Goal: Task Accomplishment & Management: Use online tool/utility

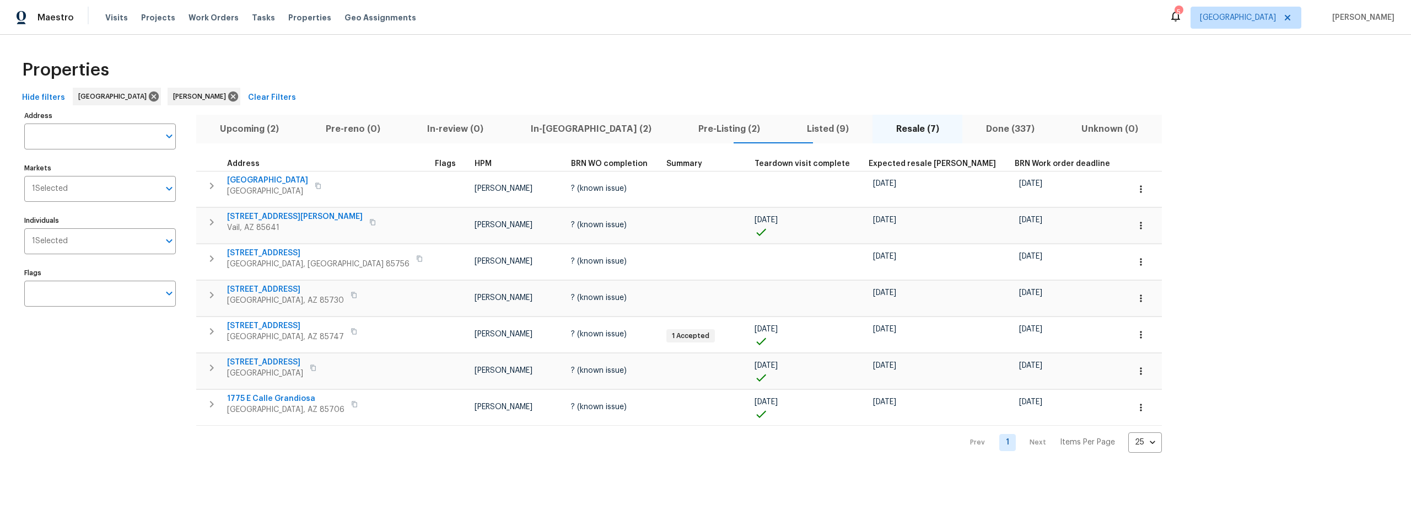
click at [681, 132] on span "Pre-Listing (2)" at bounding box center [728, 128] width 95 height 15
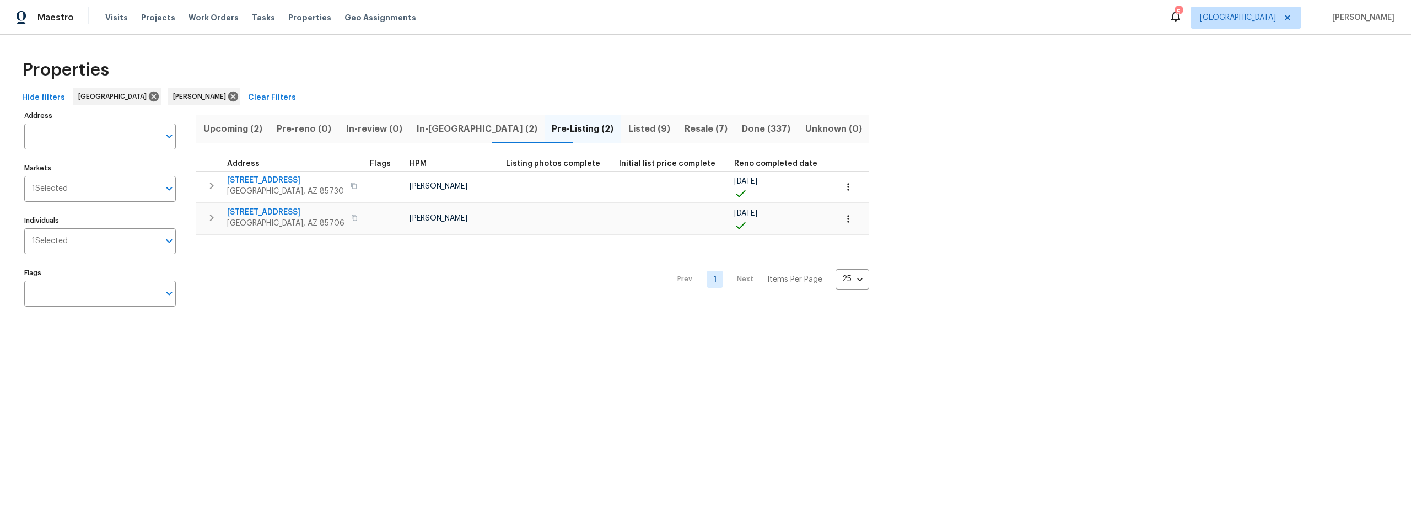
click at [684, 128] on span "Resale (7)" at bounding box center [706, 128] width 44 height 15
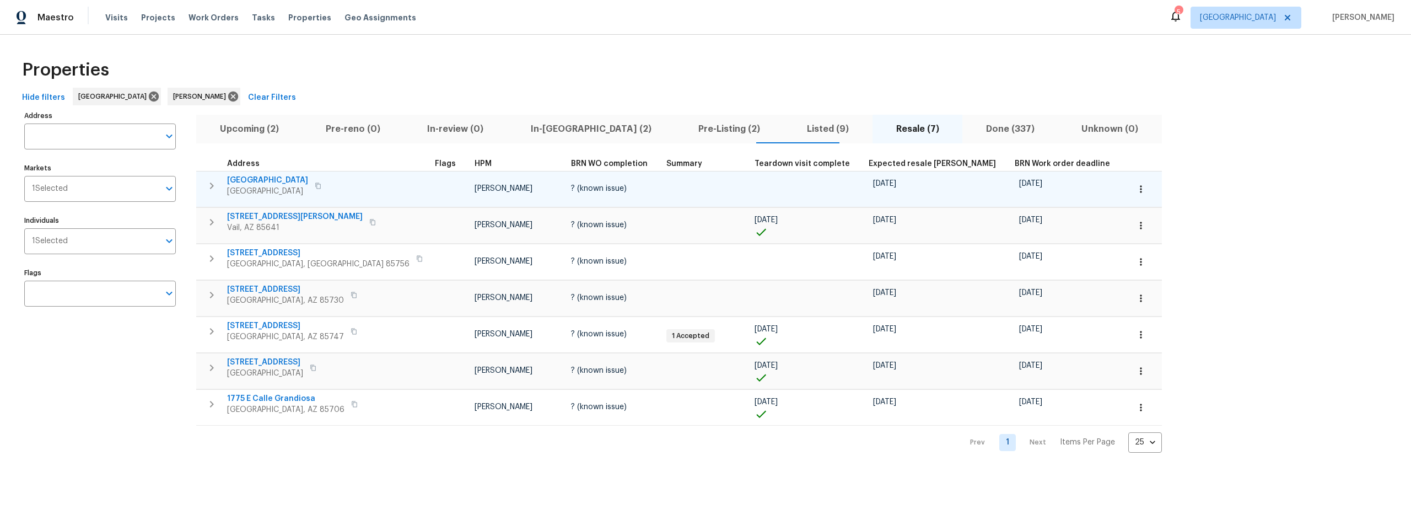
click at [212, 188] on icon "button" at bounding box center [211, 185] width 13 height 13
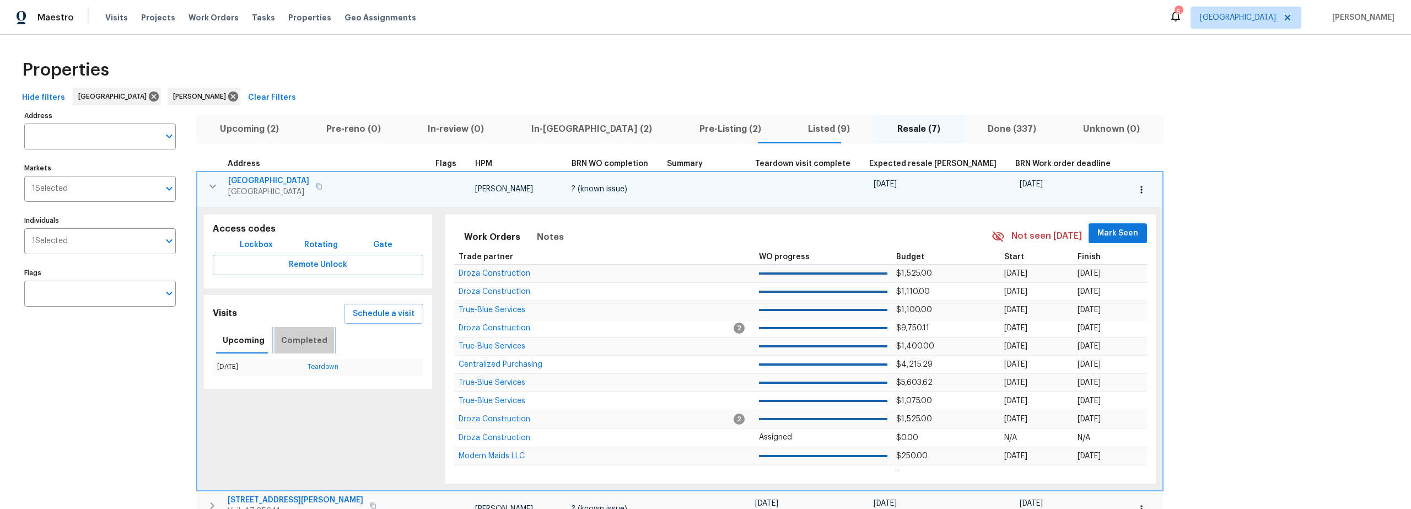
click at [308, 343] on span "Completed" at bounding box center [304, 341] width 46 height 14
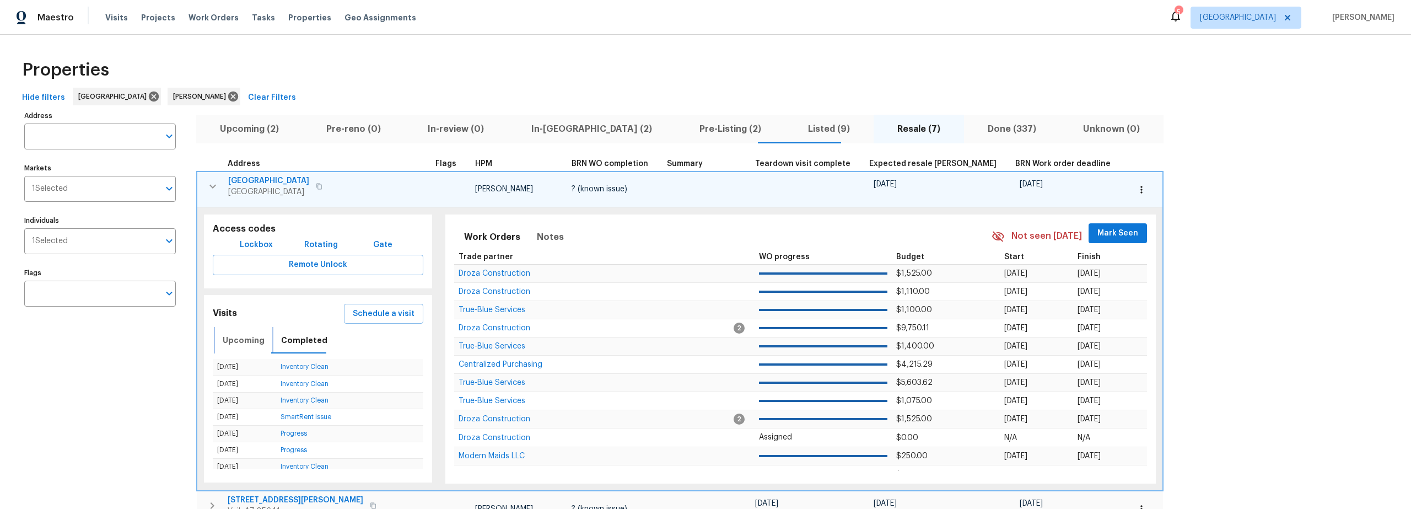
click at [242, 345] on span "Upcoming" at bounding box center [244, 341] width 42 height 14
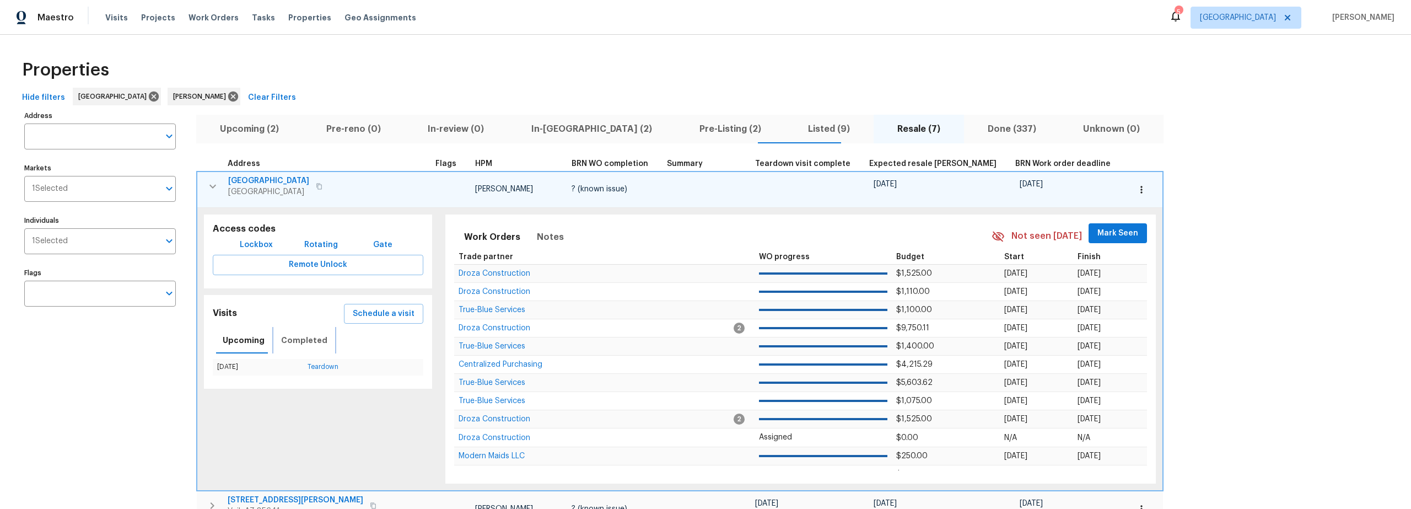
click at [286, 343] on span "Completed" at bounding box center [304, 341] width 46 height 14
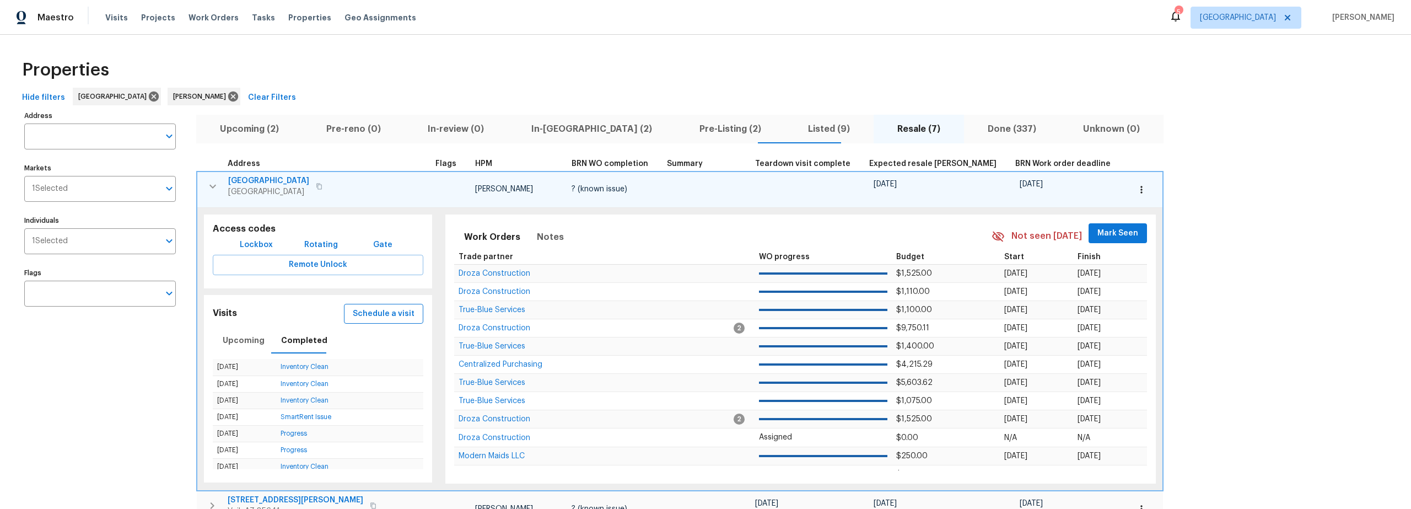
click at [353, 319] on span "Schedule a visit" at bounding box center [384, 314] width 62 height 14
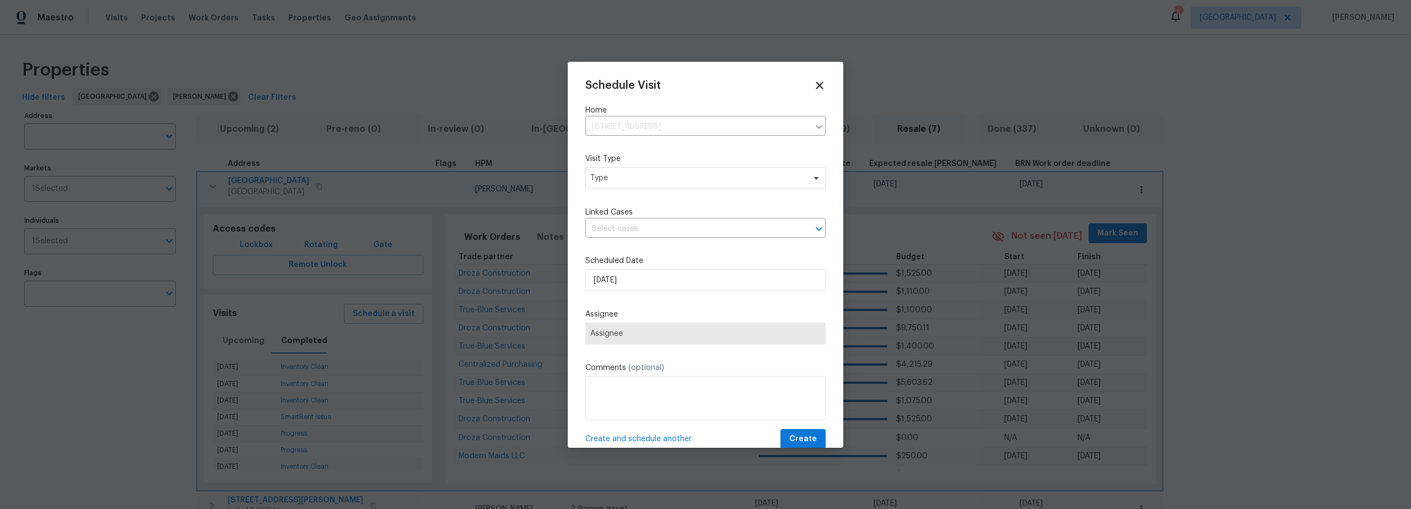
click at [631, 253] on div "Schedule Visit Home 7437 E Calle Sinaloa, Tucson, AZ 85710 ​ Visit Type Type Li…" at bounding box center [705, 264] width 240 height 370
click at [636, 285] on input "10/8/2025" at bounding box center [705, 280] width 240 height 22
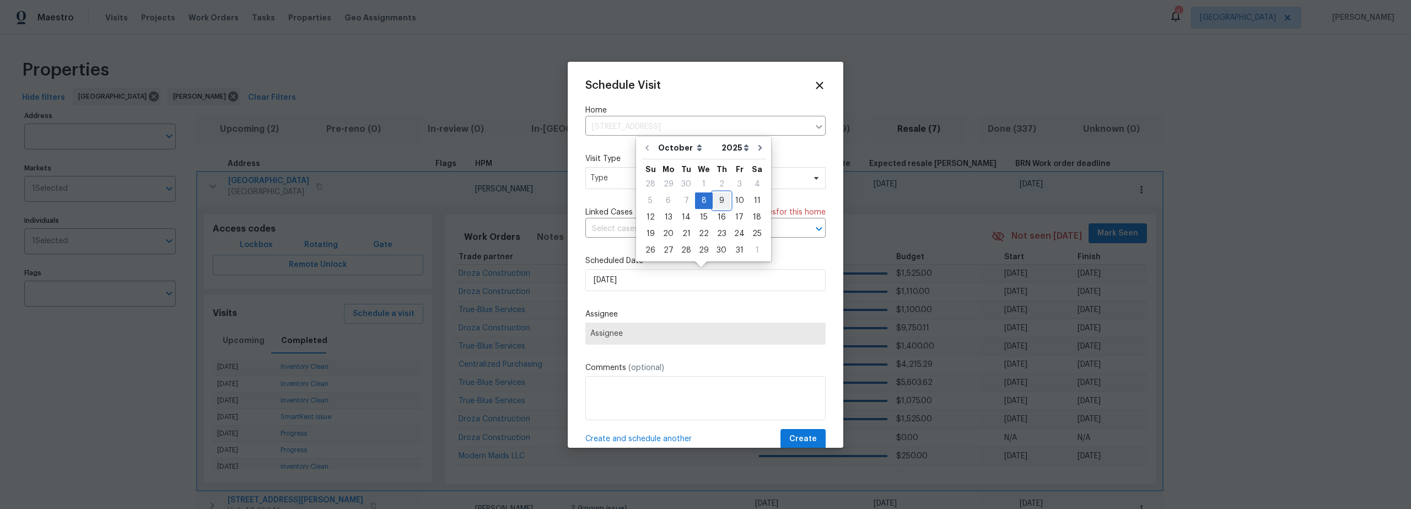
click at [715, 202] on div "9" at bounding box center [722, 200] width 18 height 15
type input "10/9/2025"
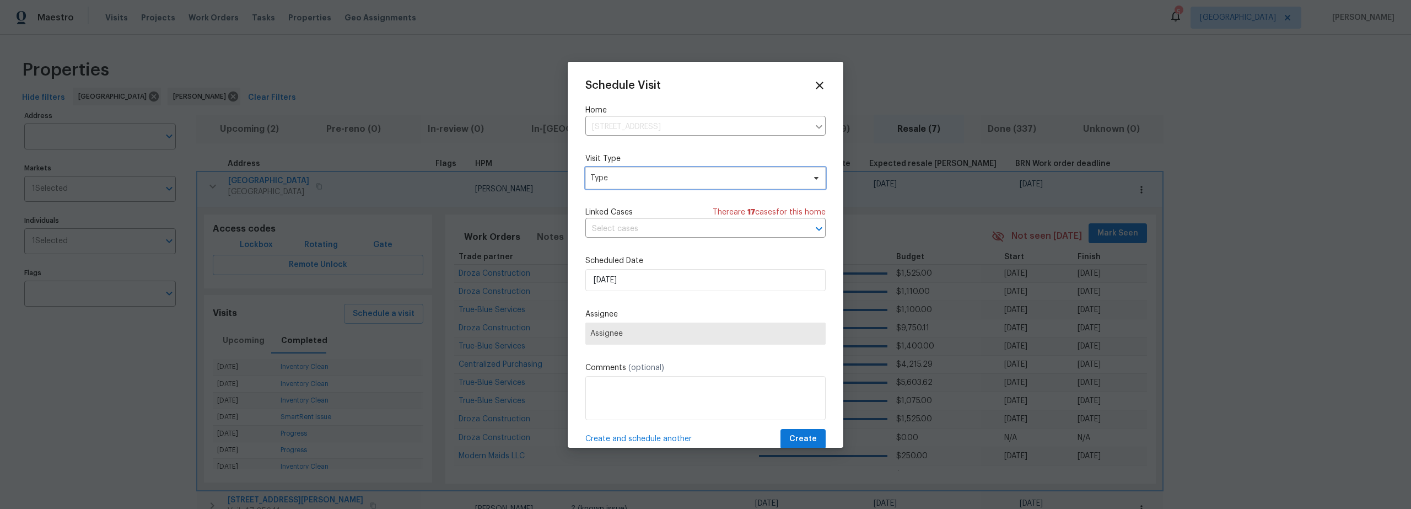
click at [653, 179] on span "Type" at bounding box center [697, 178] width 214 height 11
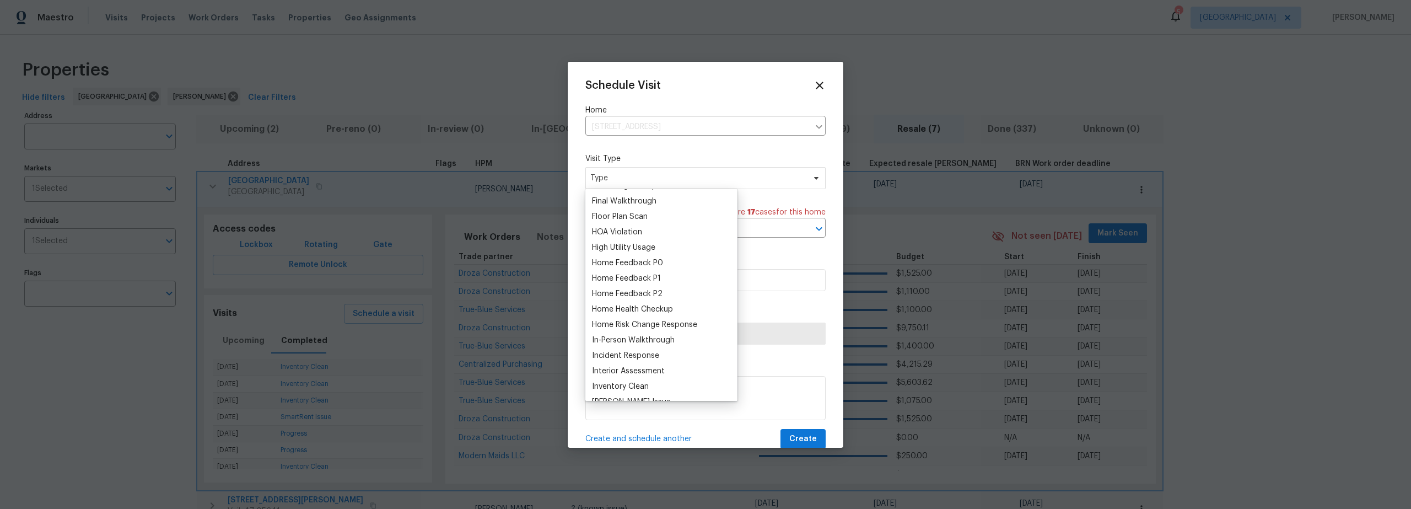
scroll to position [275, 0]
click at [636, 389] on div "Inventory Clean" at bounding box center [620, 387] width 57 height 11
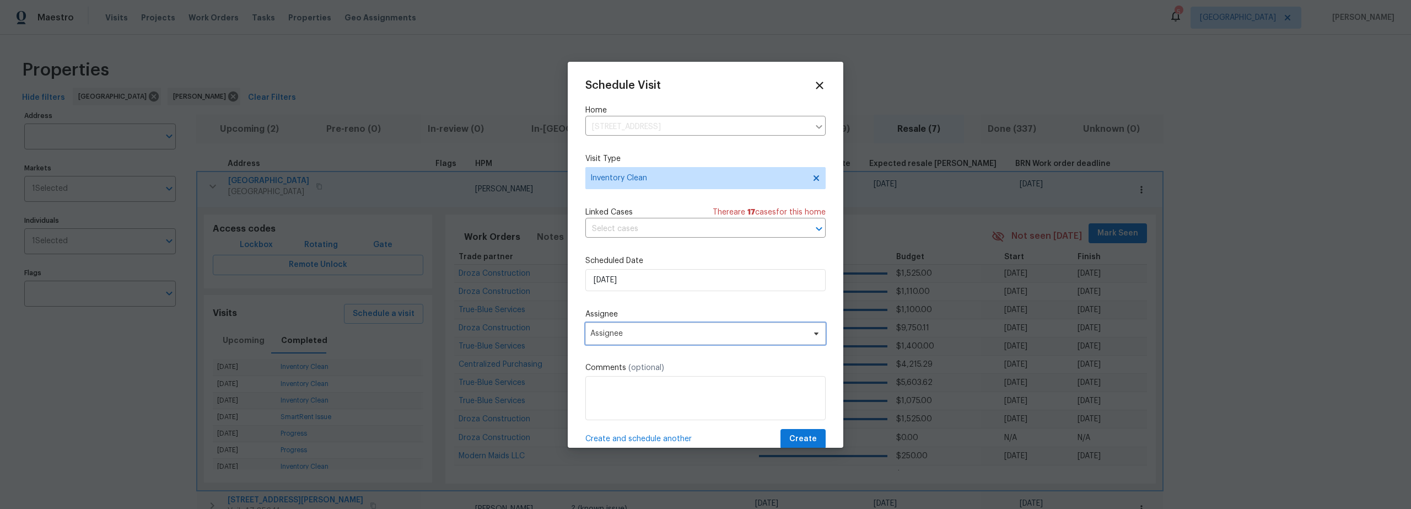
click at [679, 335] on span "Assignee" at bounding box center [698, 333] width 216 height 9
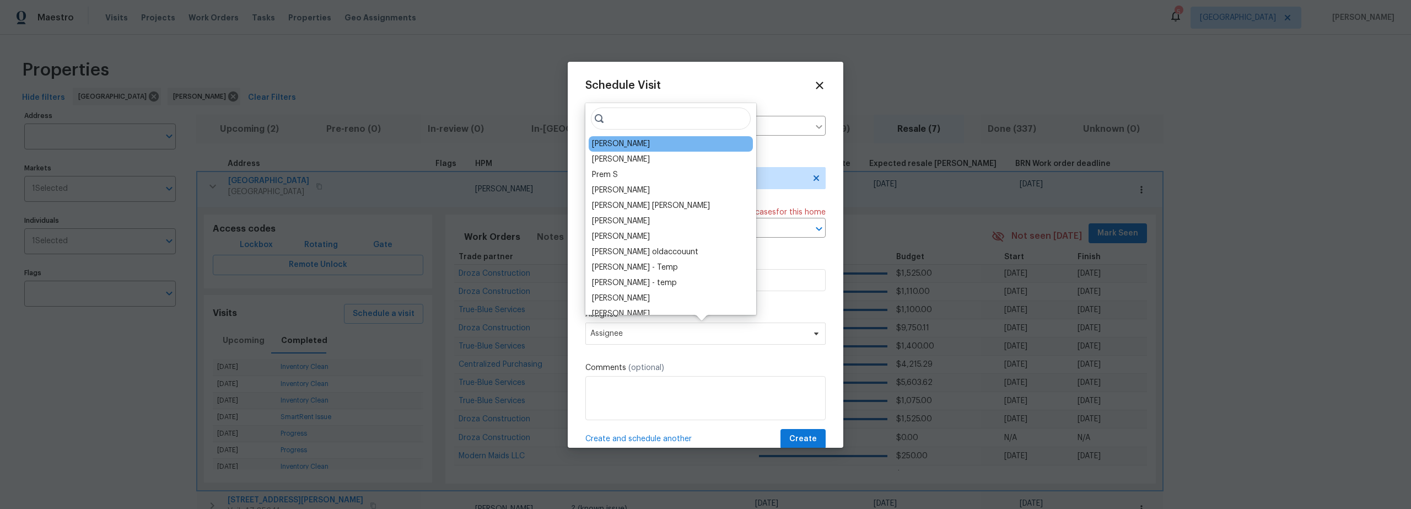
click at [626, 144] on div "[PERSON_NAME]" at bounding box center [621, 143] width 58 height 11
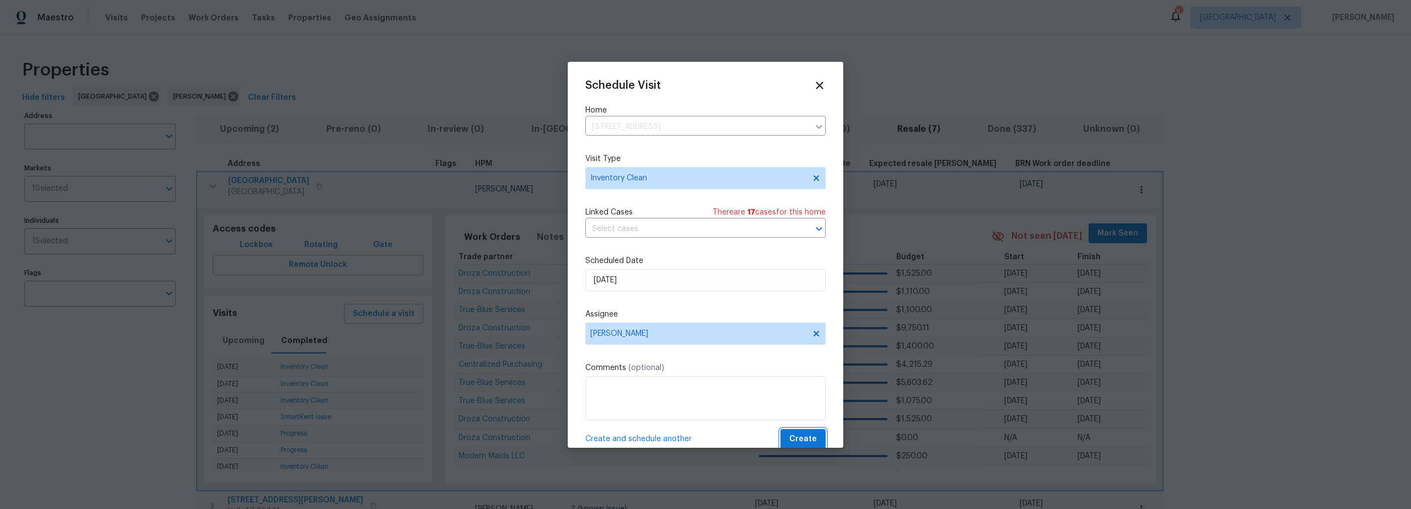
click at [789, 438] on span "Create" at bounding box center [803, 439] width 28 height 14
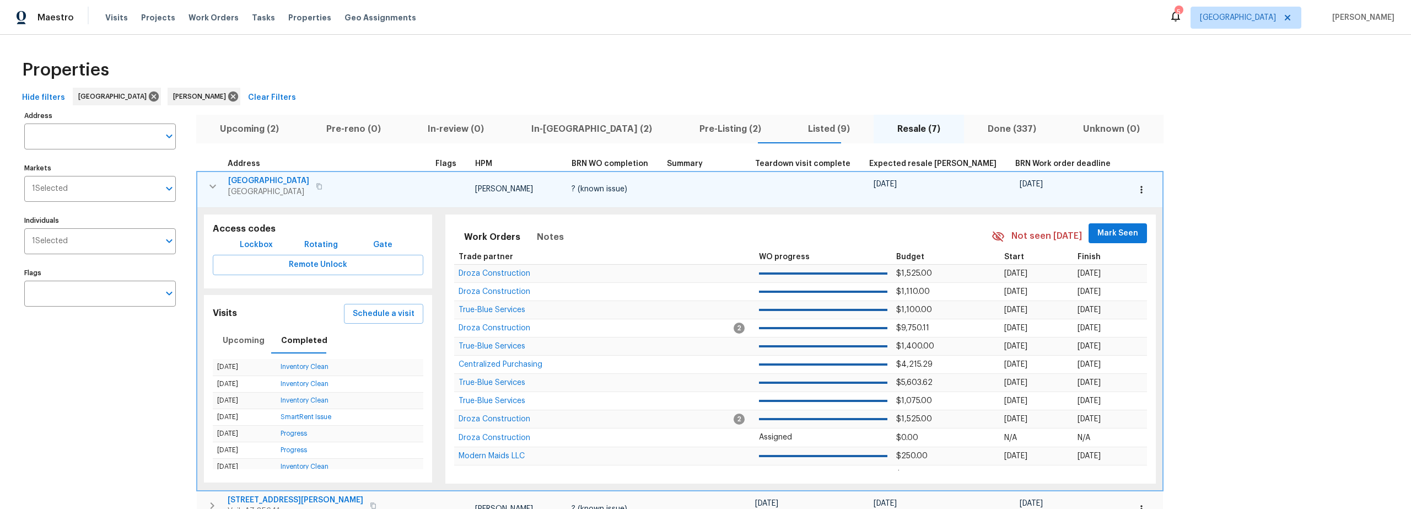
click at [208, 190] on icon "button" at bounding box center [212, 186] width 13 height 13
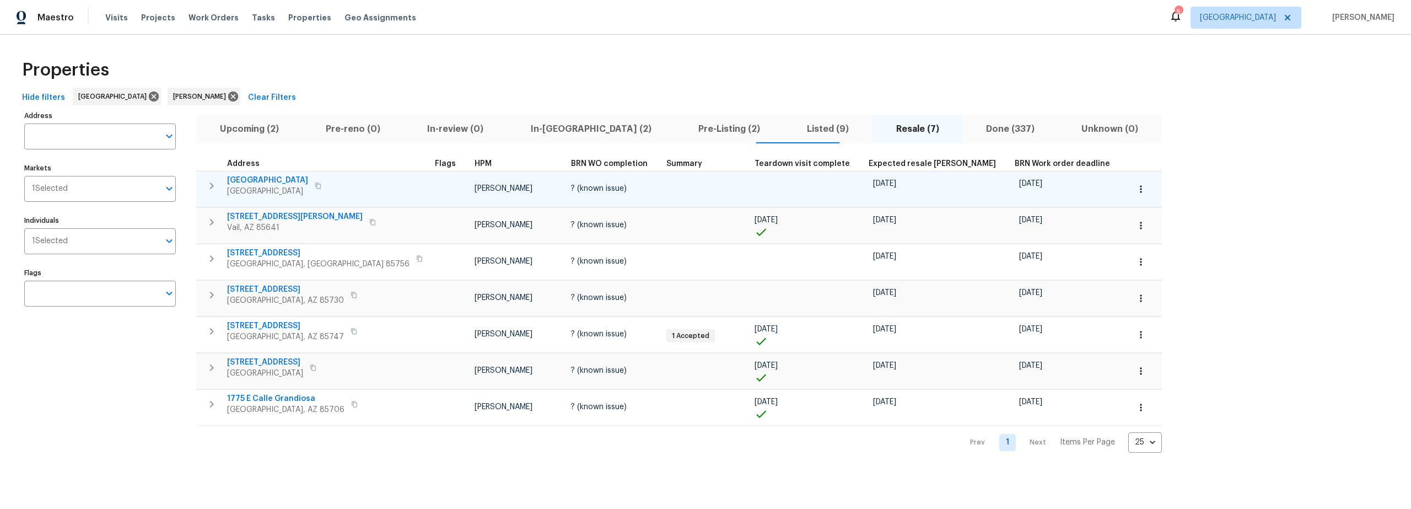
click at [529, 130] on span "In-reno (2)" at bounding box center [591, 128] width 154 height 15
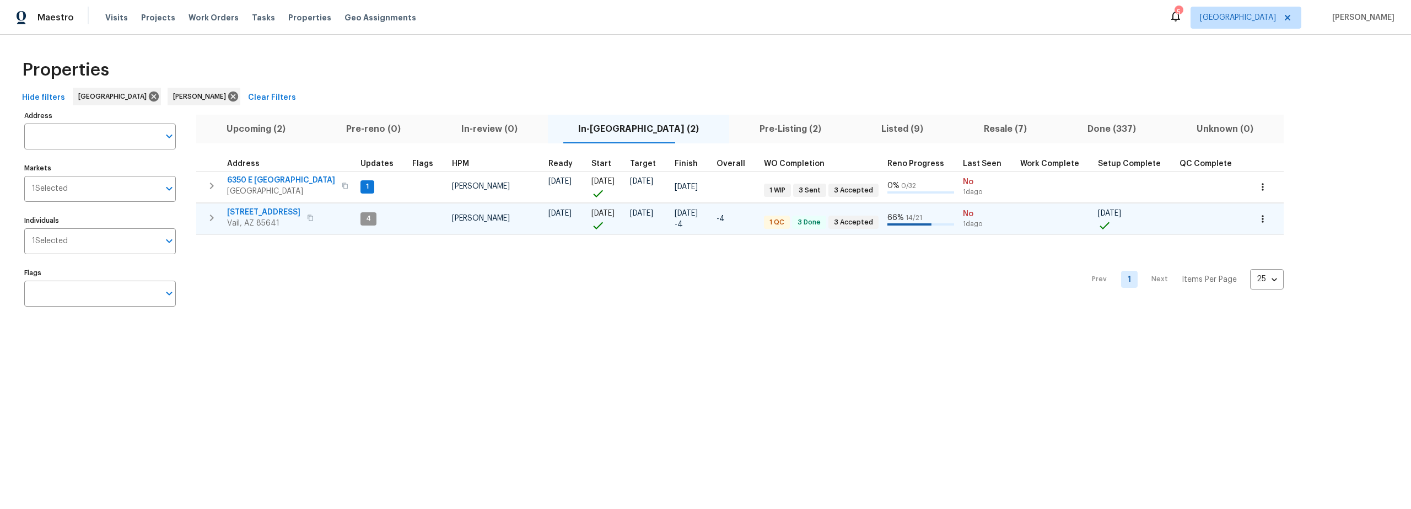
click at [211, 216] on icon "button" at bounding box center [212, 217] width 4 height 7
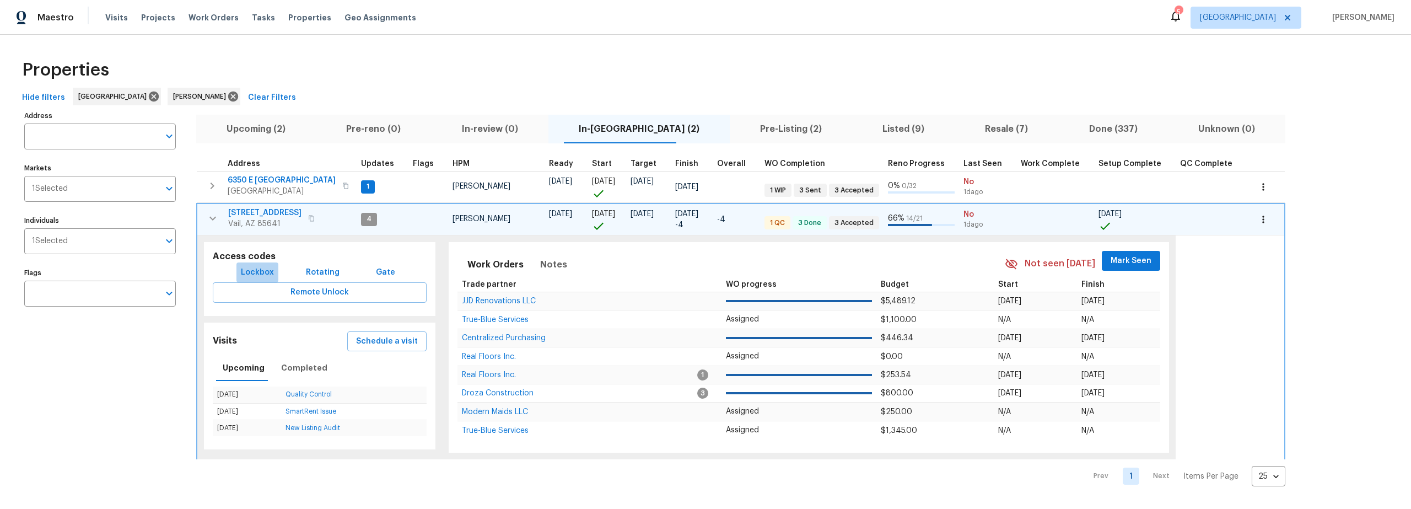
click at [260, 268] on span "Lockbox" at bounding box center [257, 273] width 33 height 14
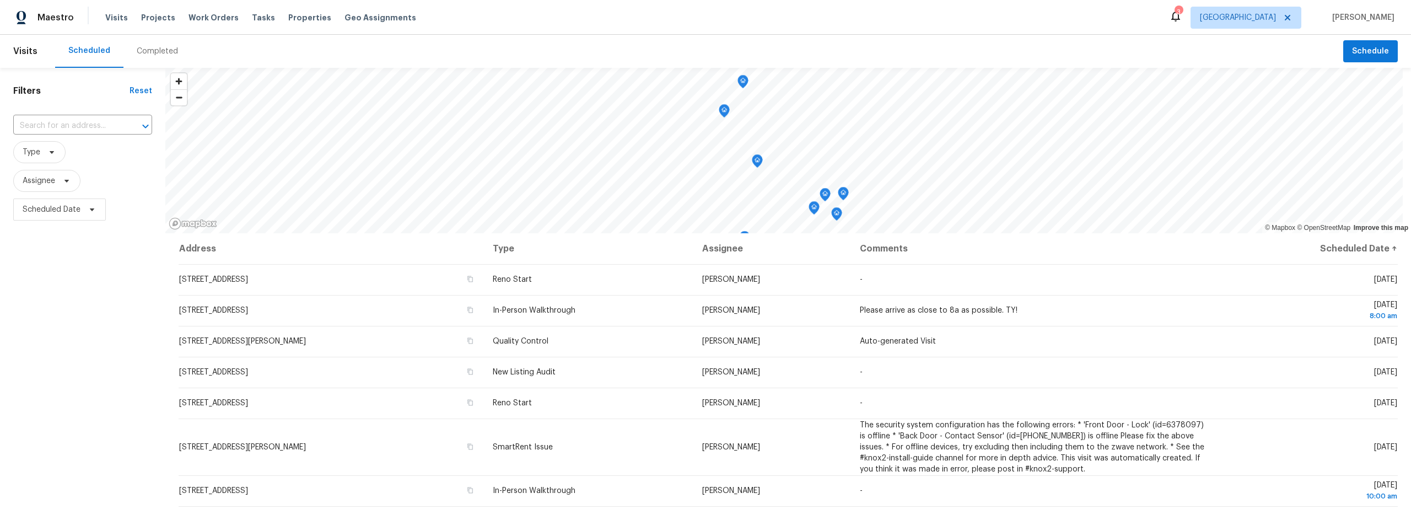
click at [146, 53] on div "Completed" at bounding box center [157, 51] width 41 height 11
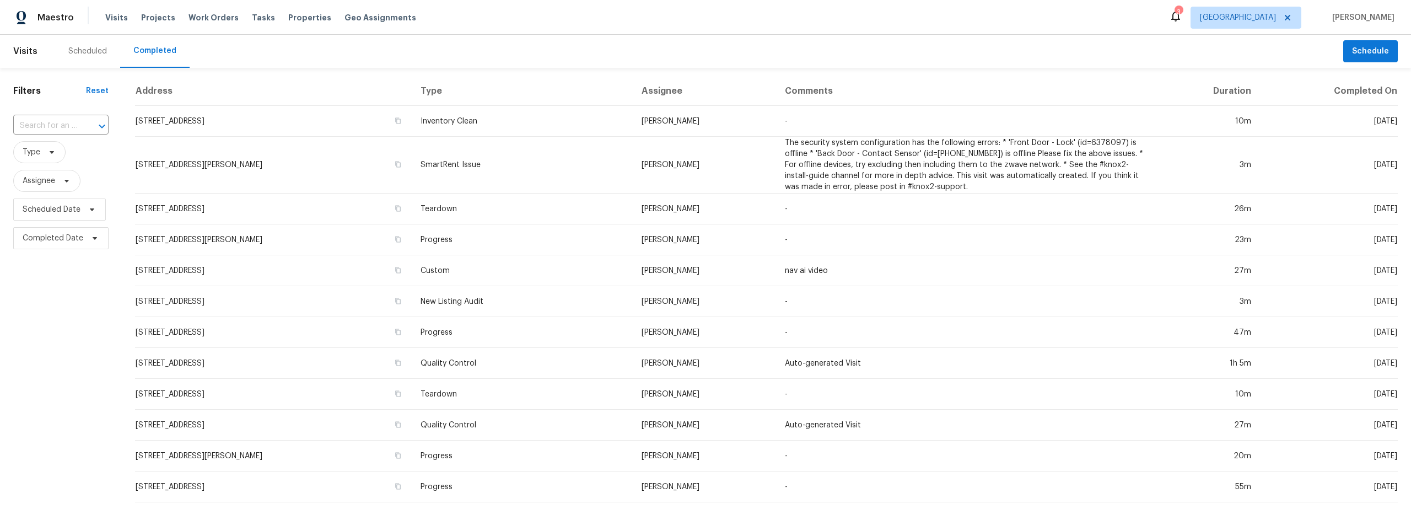
click at [88, 53] on div "Scheduled" at bounding box center [87, 51] width 39 height 11
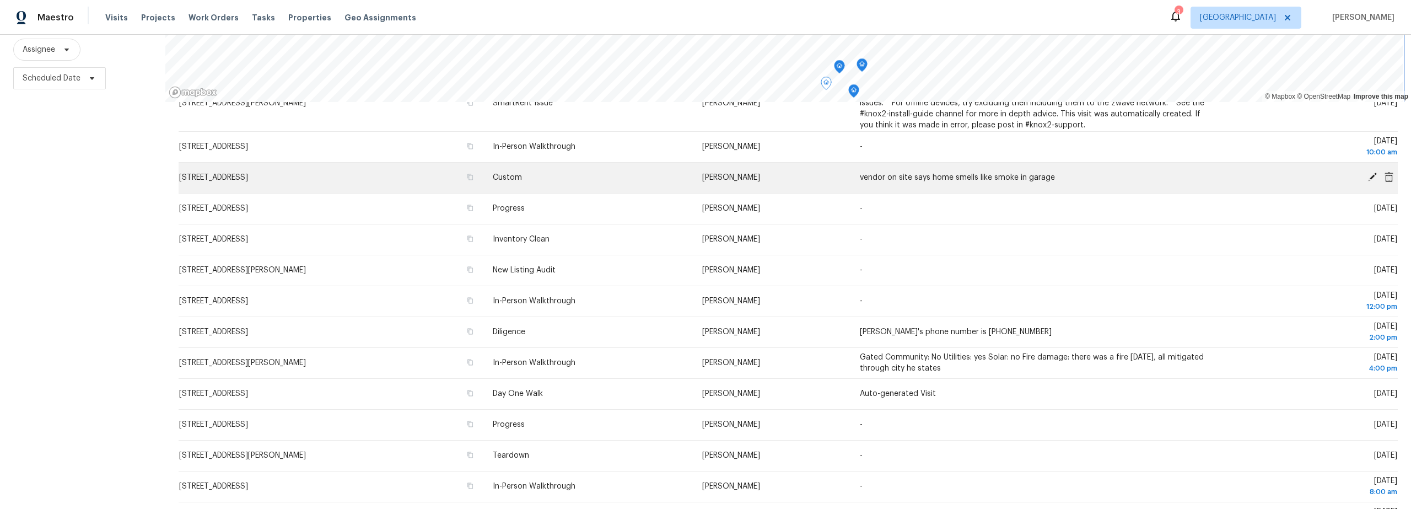
scroll to position [297, 0]
